Goal: Task Accomplishment & Management: Use online tool/utility

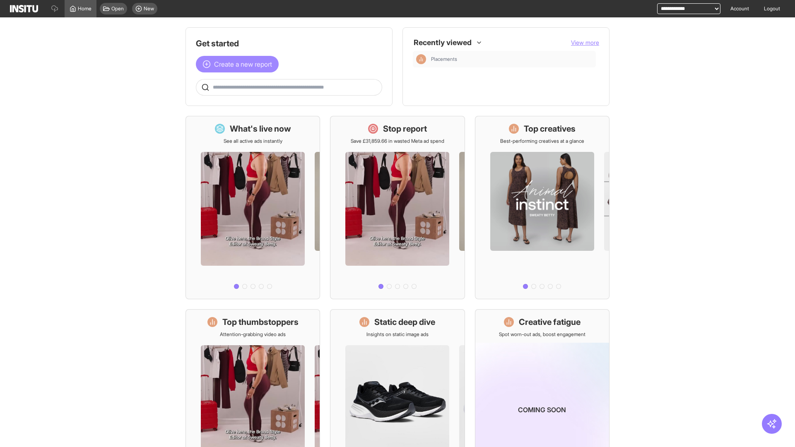
click at [239, 64] on span "Create a new report" at bounding box center [243, 64] width 58 height 10
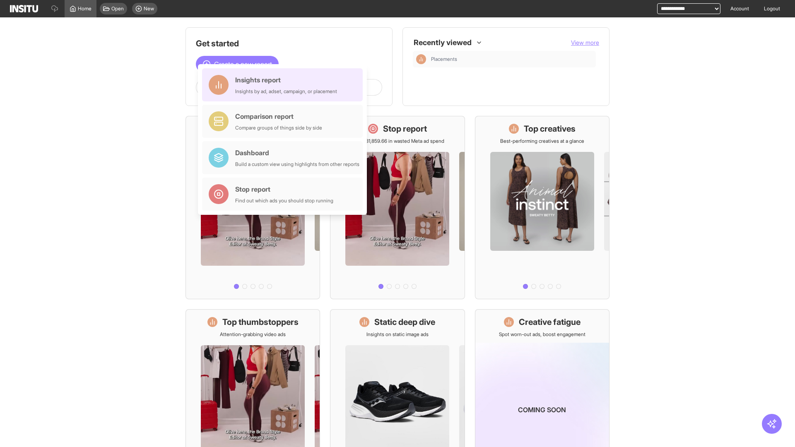
click at [284, 85] on div "Insights report Insights by ad, adset, campaign, or placement" at bounding box center [286, 85] width 102 height 20
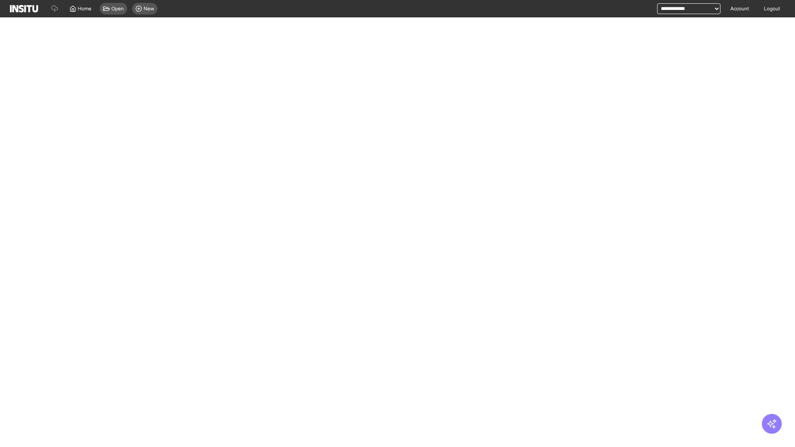
select select "**"
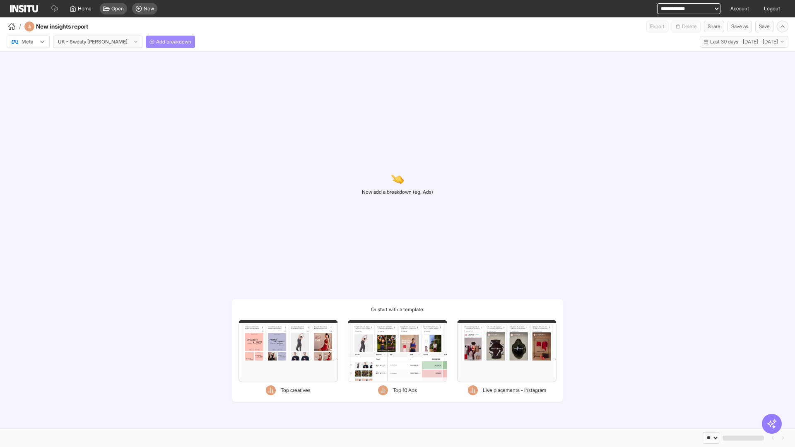
click at [156, 42] on span "Add breakdown" at bounding box center [173, 42] width 35 height 7
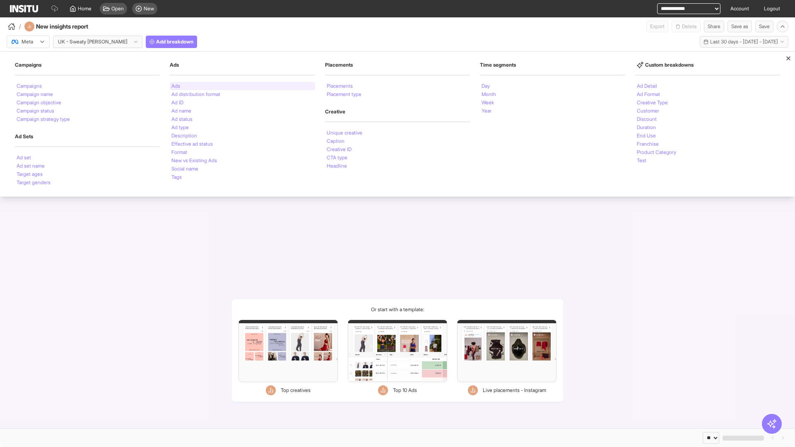
click at [176, 86] on li "Ads" at bounding box center [175, 86] width 9 height 5
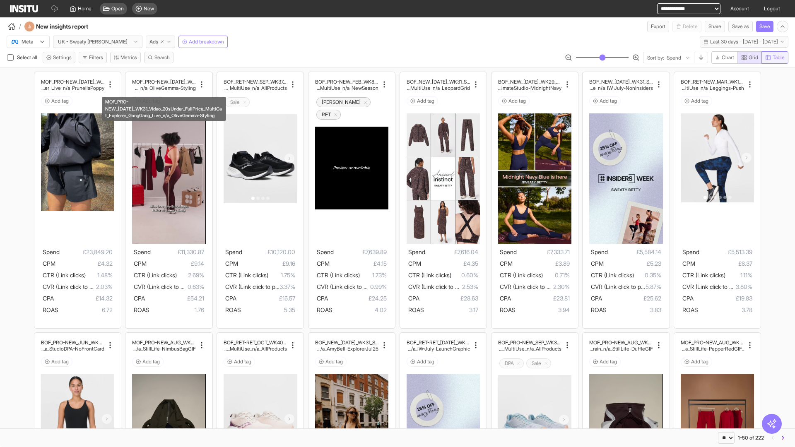
click at [774, 58] on span "Table" at bounding box center [779, 57] width 12 height 7
